Goal: Task Accomplishment & Management: Manage account settings

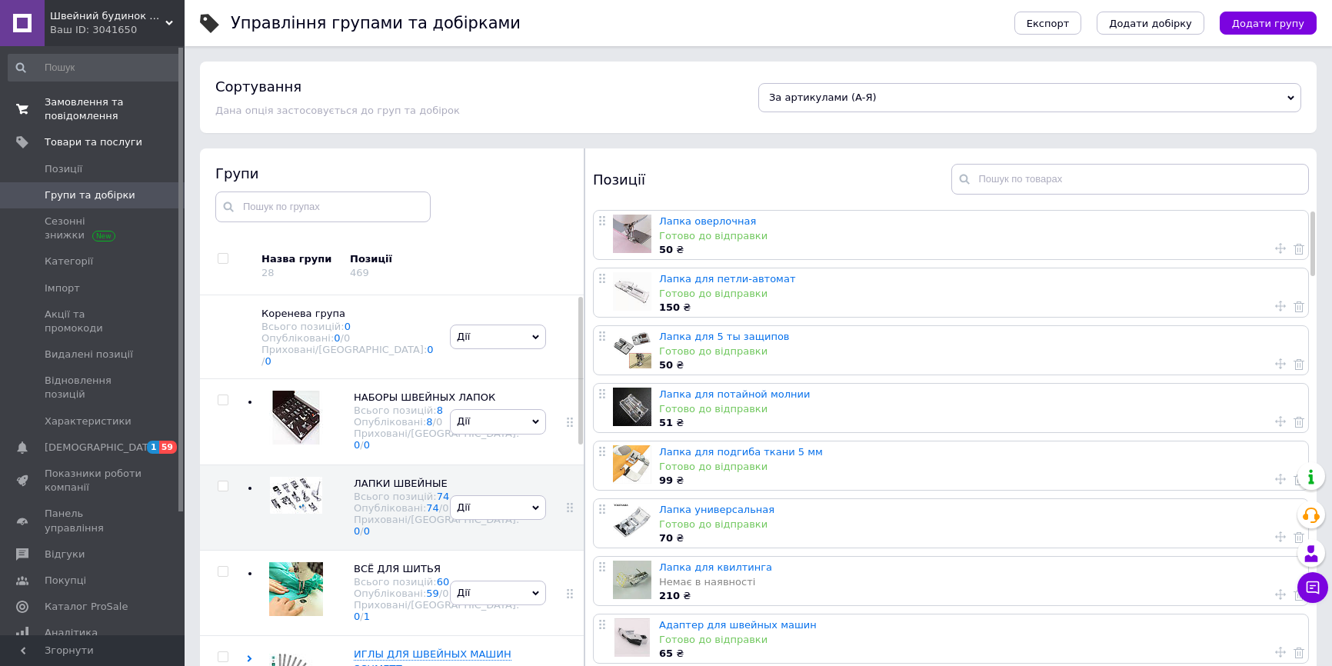
scroll to position [87, 0]
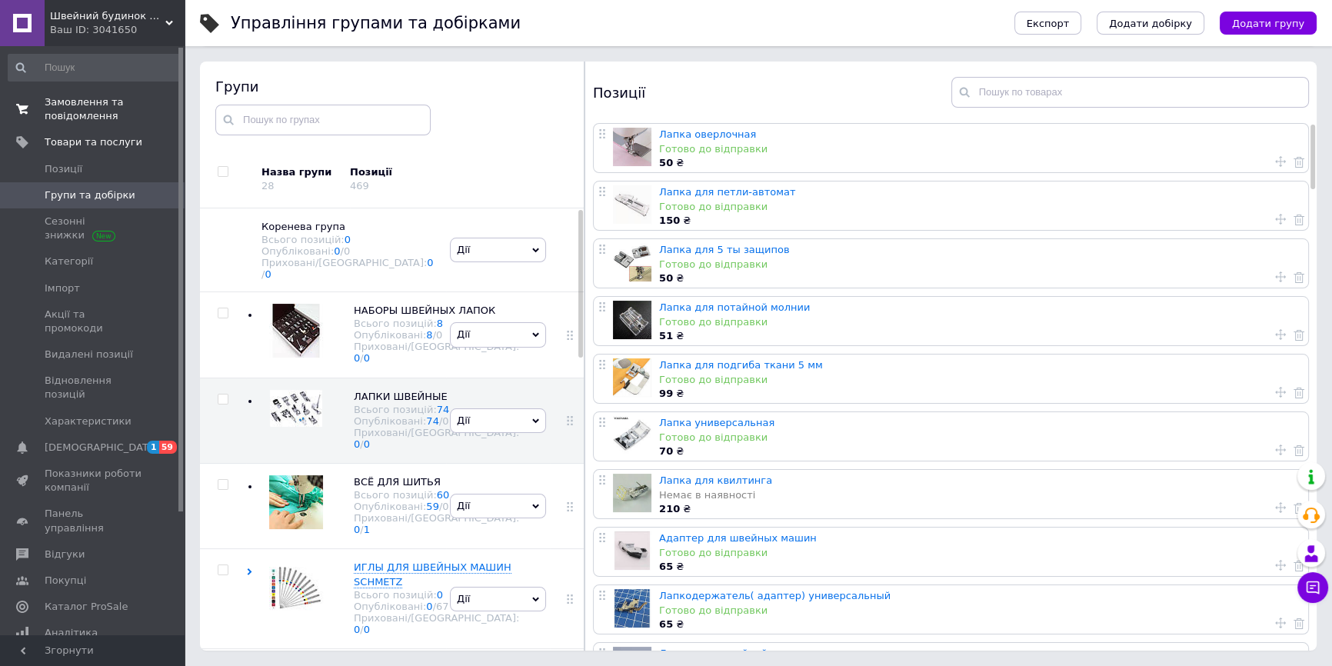
click at [73, 115] on span "Замовлення та повідомлення" at bounding box center [94, 109] width 98 height 28
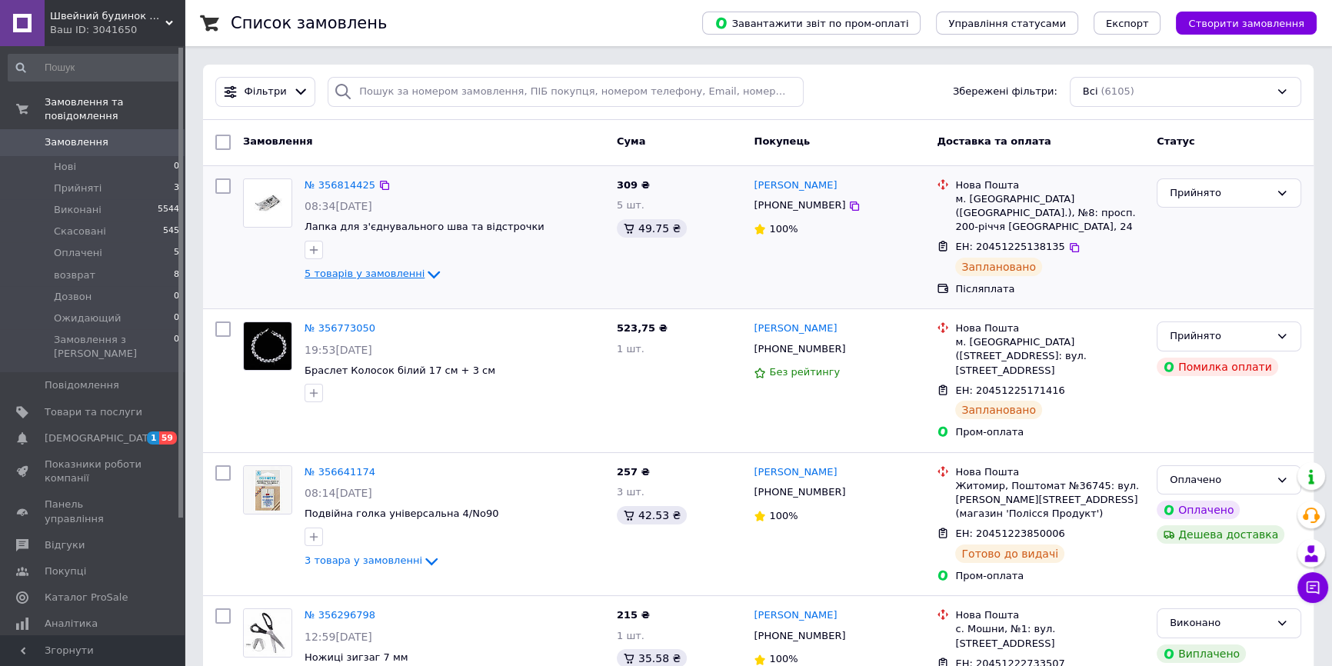
click at [376, 273] on span "5 товарів у замовленні" at bounding box center [365, 274] width 120 height 12
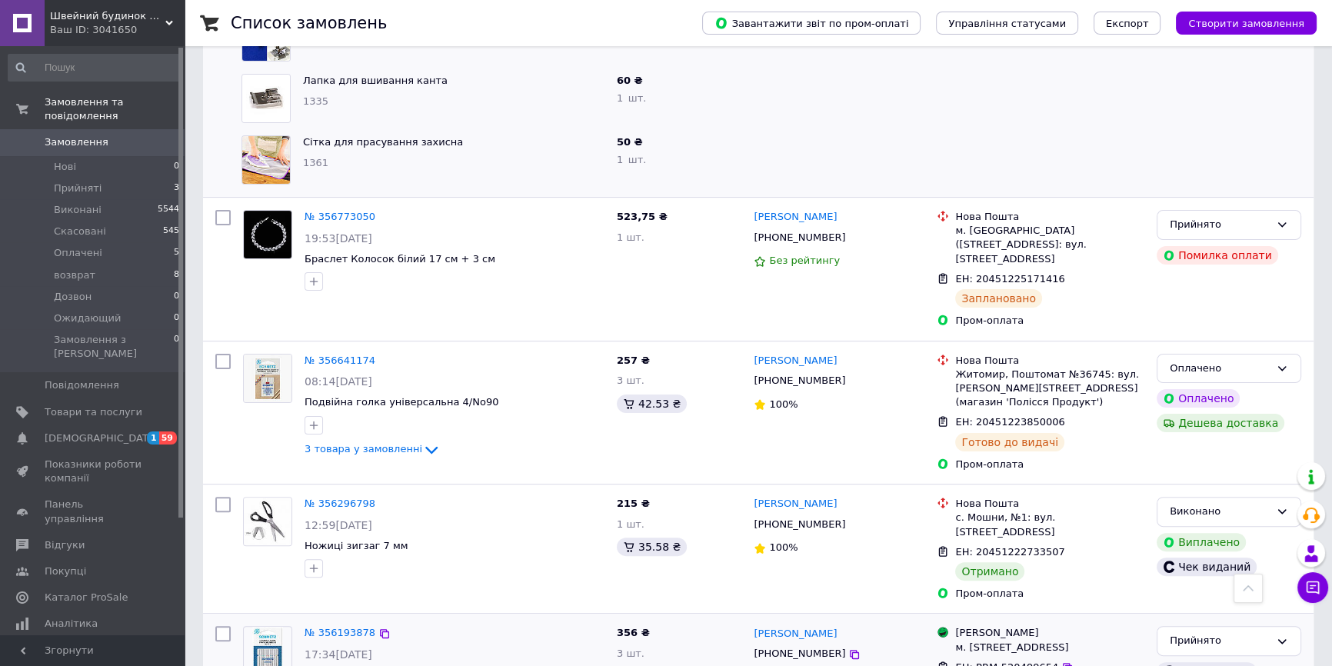
scroll to position [489, 0]
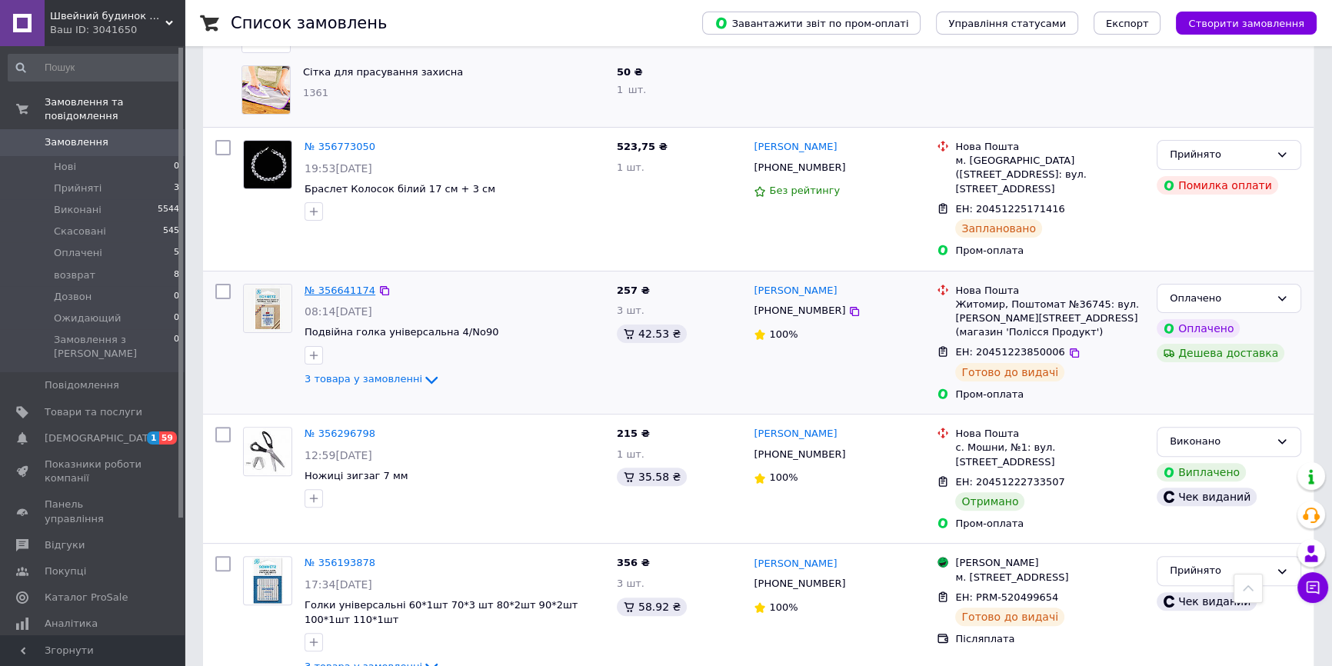
click at [351, 285] on link "№ 356641174" at bounding box center [340, 291] width 71 height 12
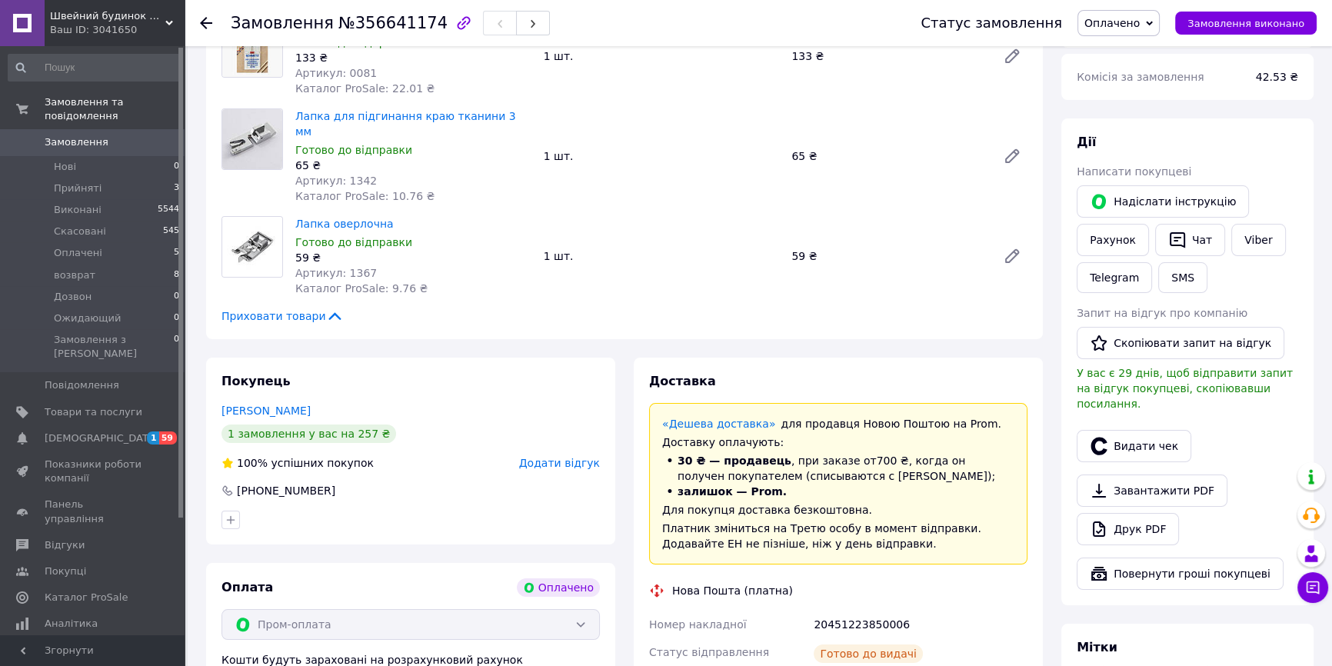
scroll to position [419, 0]
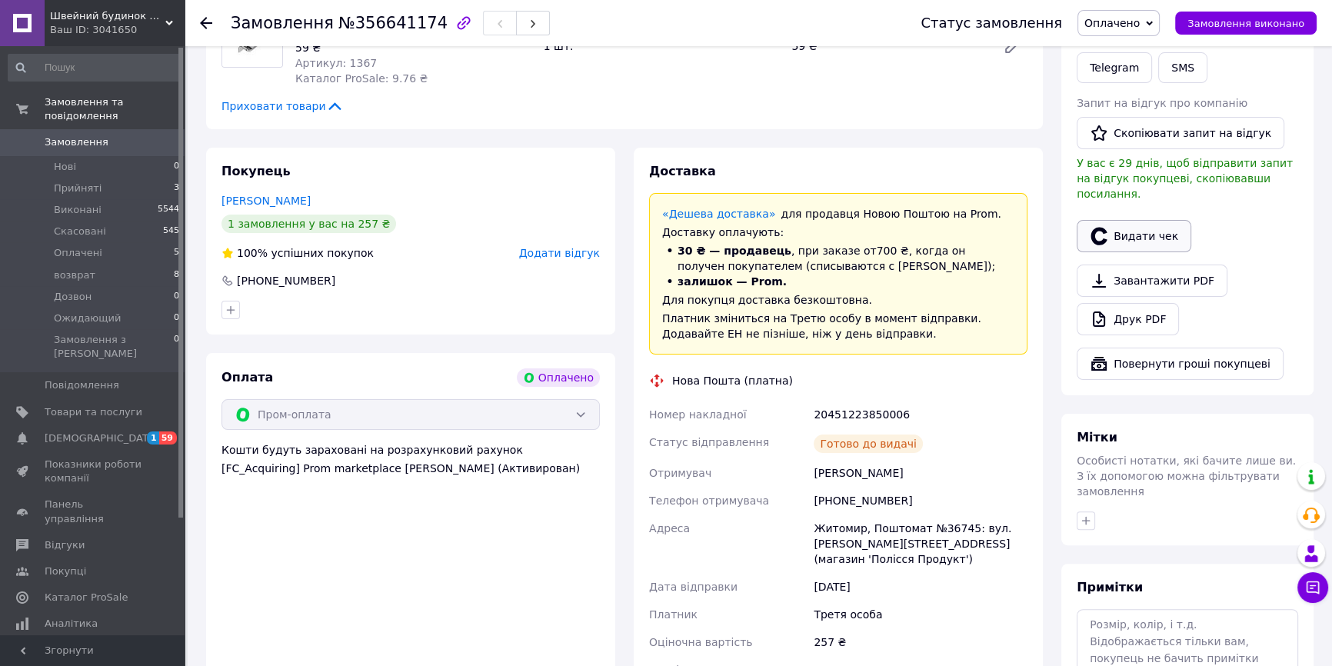
click at [1139, 220] on button "Видати чек" at bounding box center [1134, 236] width 115 height 32
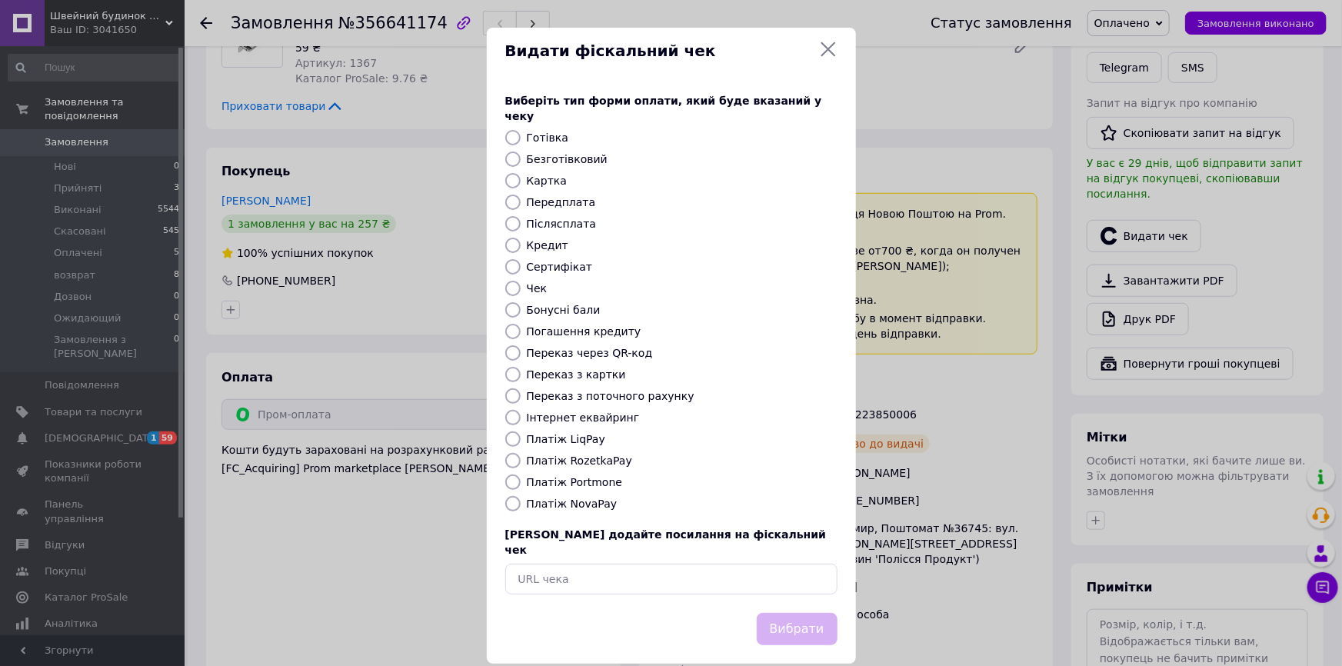
click at [511, 453] on input "Платіж RozetkaPay" at bounding box center [512, 460] width 15 height 15
radio input "true"
click at [796, 613] on button "Вибрати" at bounding box center [797, 629] width 81 height 33
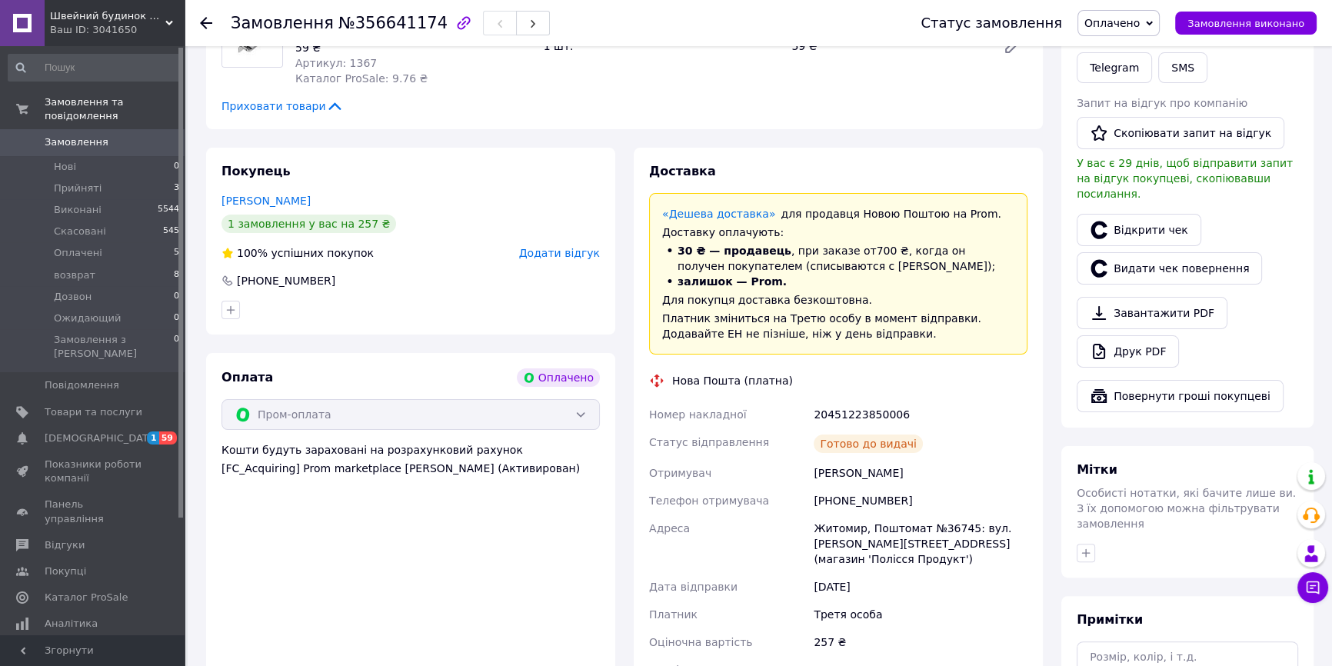
click at [84, 135] on span "Замовлення" at bounding box center [77, 142] width 64 height 14
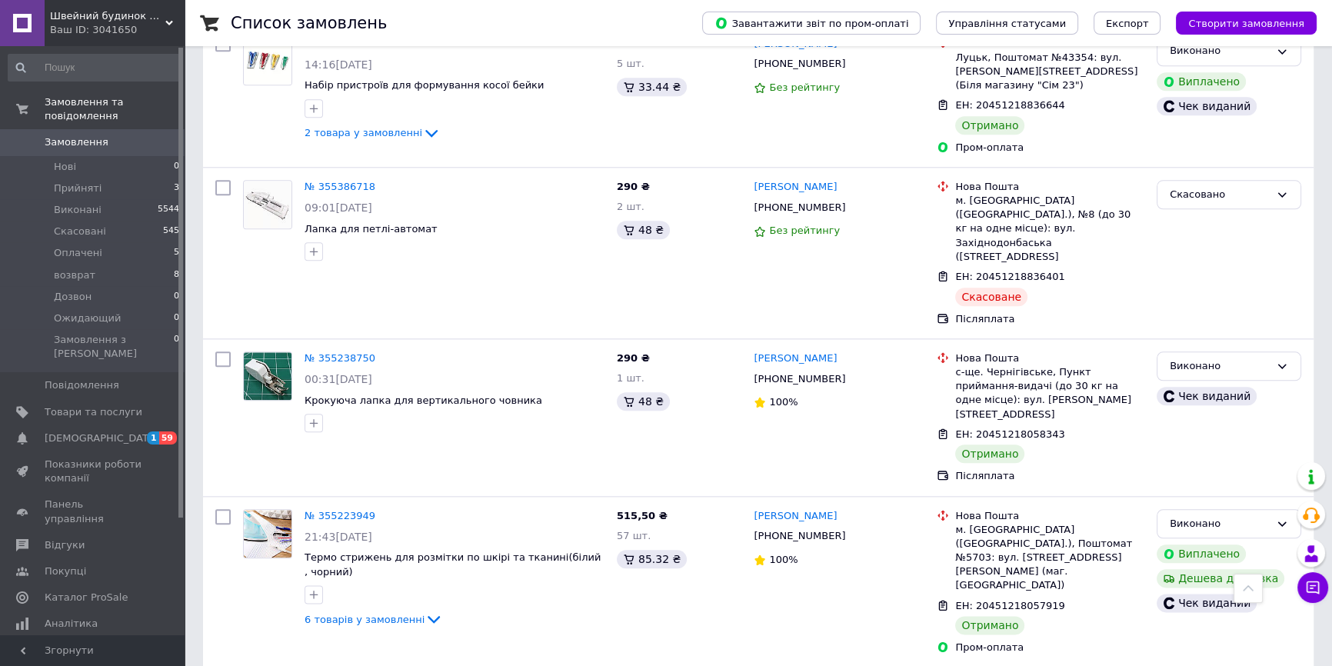
scroll to position [2307, 0]
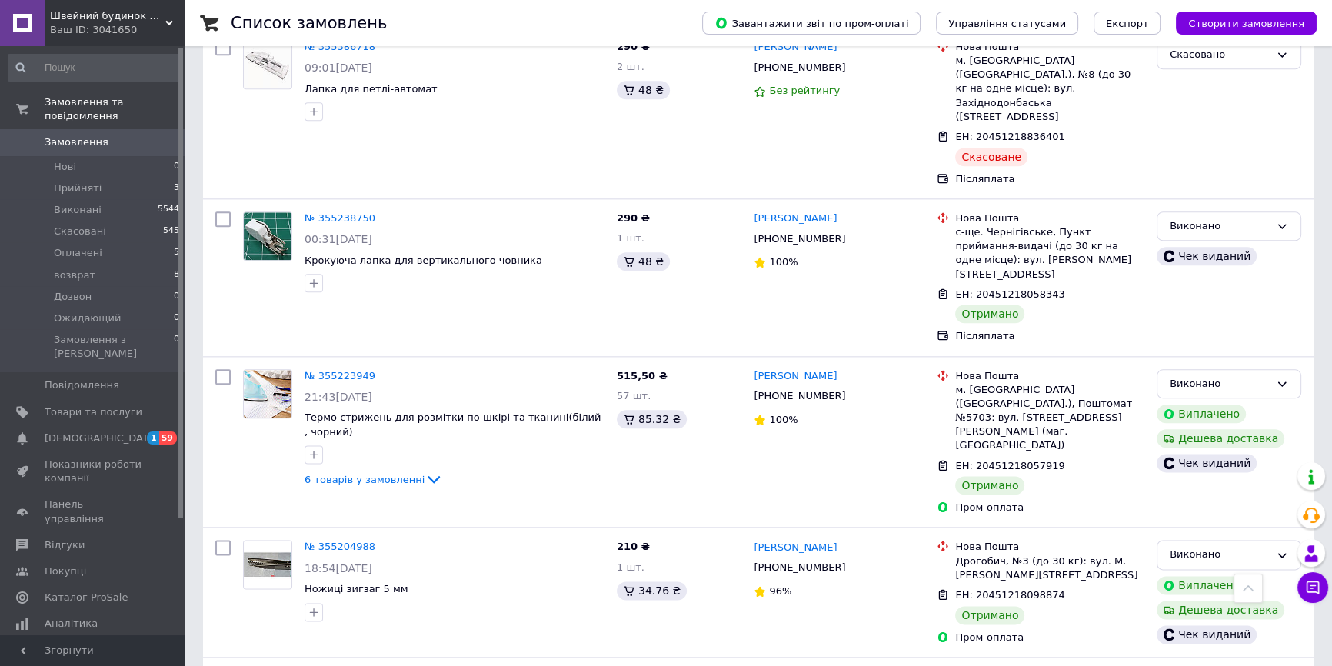
click at [93, 135] on span "Замовлення" at bounding box center [77, 142] width 64 height 14
